Goal: Task Accomplishment & Management: Use online tool/utility

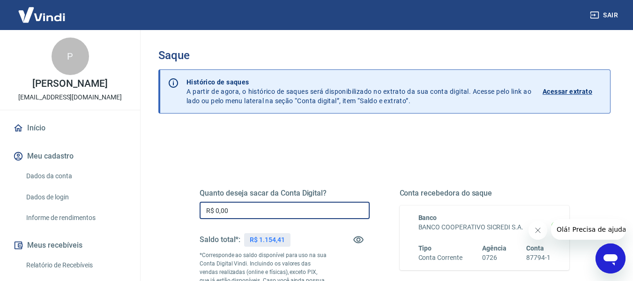
click at [239, 210] on input "R$ 0,00" at bounding box center [285, 210] width 170 height 17
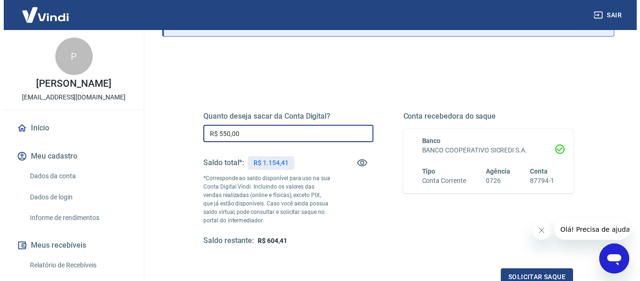
scroll to position [94, 0]
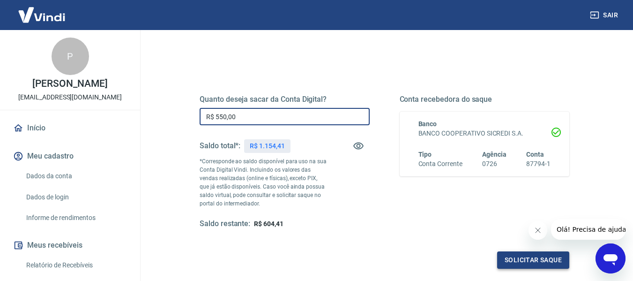
type input "R$ 550,00"
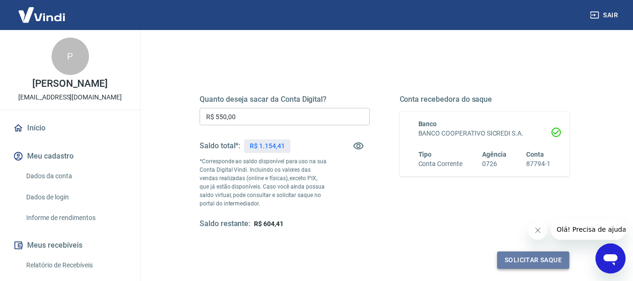
click at [532, 257] on button "Solicitar saque" at bounding box center [533, 259] width 72 height 17
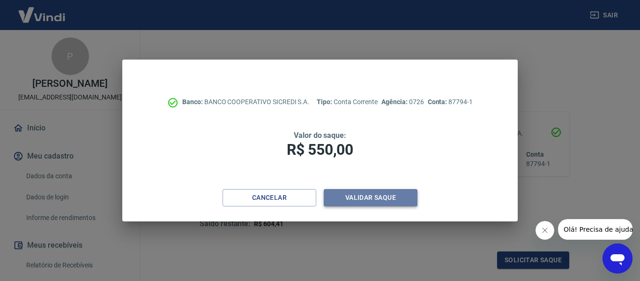
click at [376, 200] on button "Validar saque" at bounding box center [371, 197] width 94 height 17
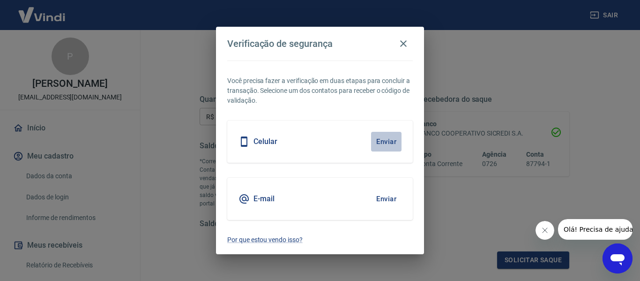
click at [387, 139] on button "Enviar" at bounding box center [386, 142] width 30 height 20
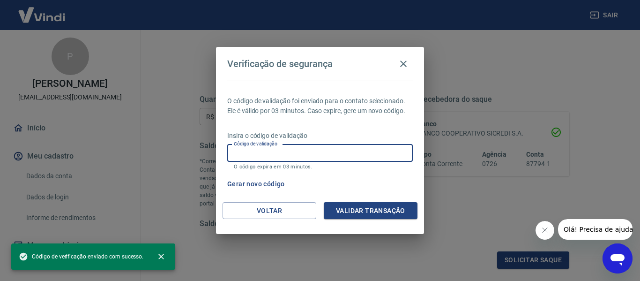
click at [294, 151] on input "Código de validação" at bounding box center [320, 152] width 186 height 17
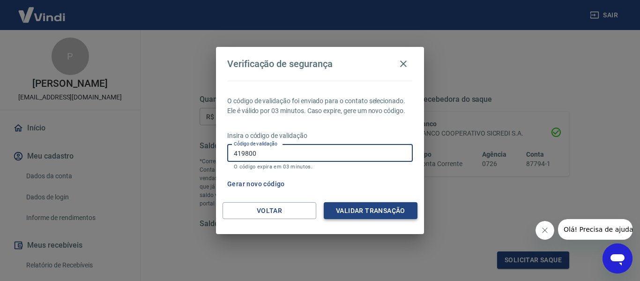
type input "419800"
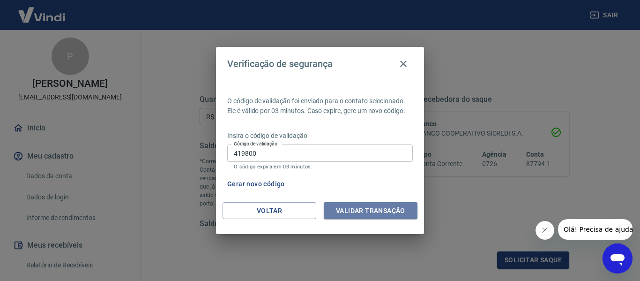
click at [382, 212] on button "Validar transação" at bounding box center [371, 210] width 94 height 17
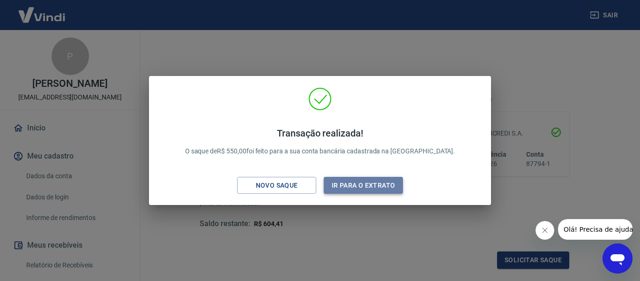
click at [361, 183] on button "Ir para o extrato" at bounding box center [363, 185] width 79 height 17
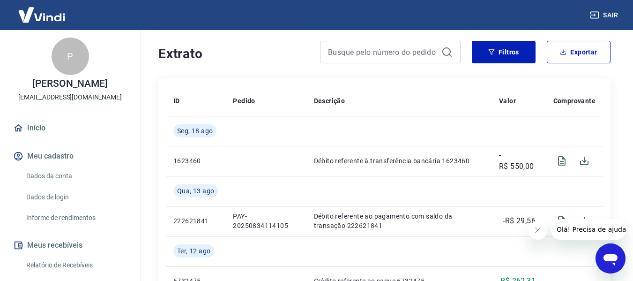
scroll to position [188, 0]
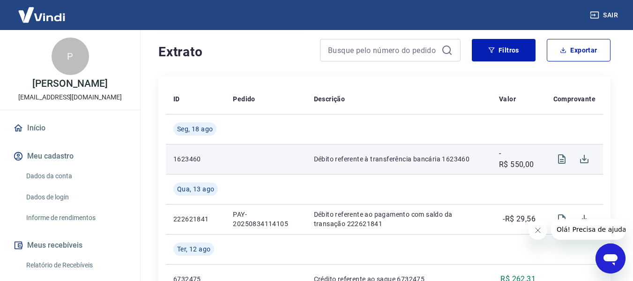
click at [331, 160] on p "Débito referente à transferência bancária 1623460" at bounding box center [399, 158] width 170 height 9
click at [589, 159] on icon "Download" at bounding box center [584, 159] width 8 height 8
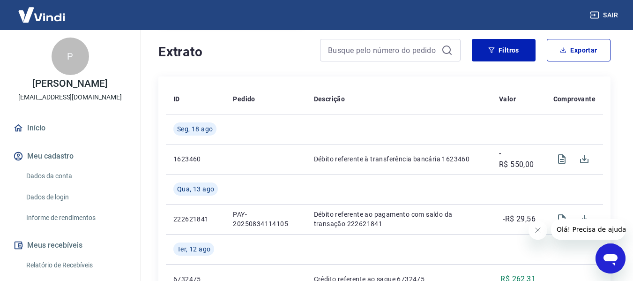
click at [613, 11] on button "Sair" at bounding box center [605, 15] width 34 height 17
